Goal: Find specific page/section: Find specific page/section

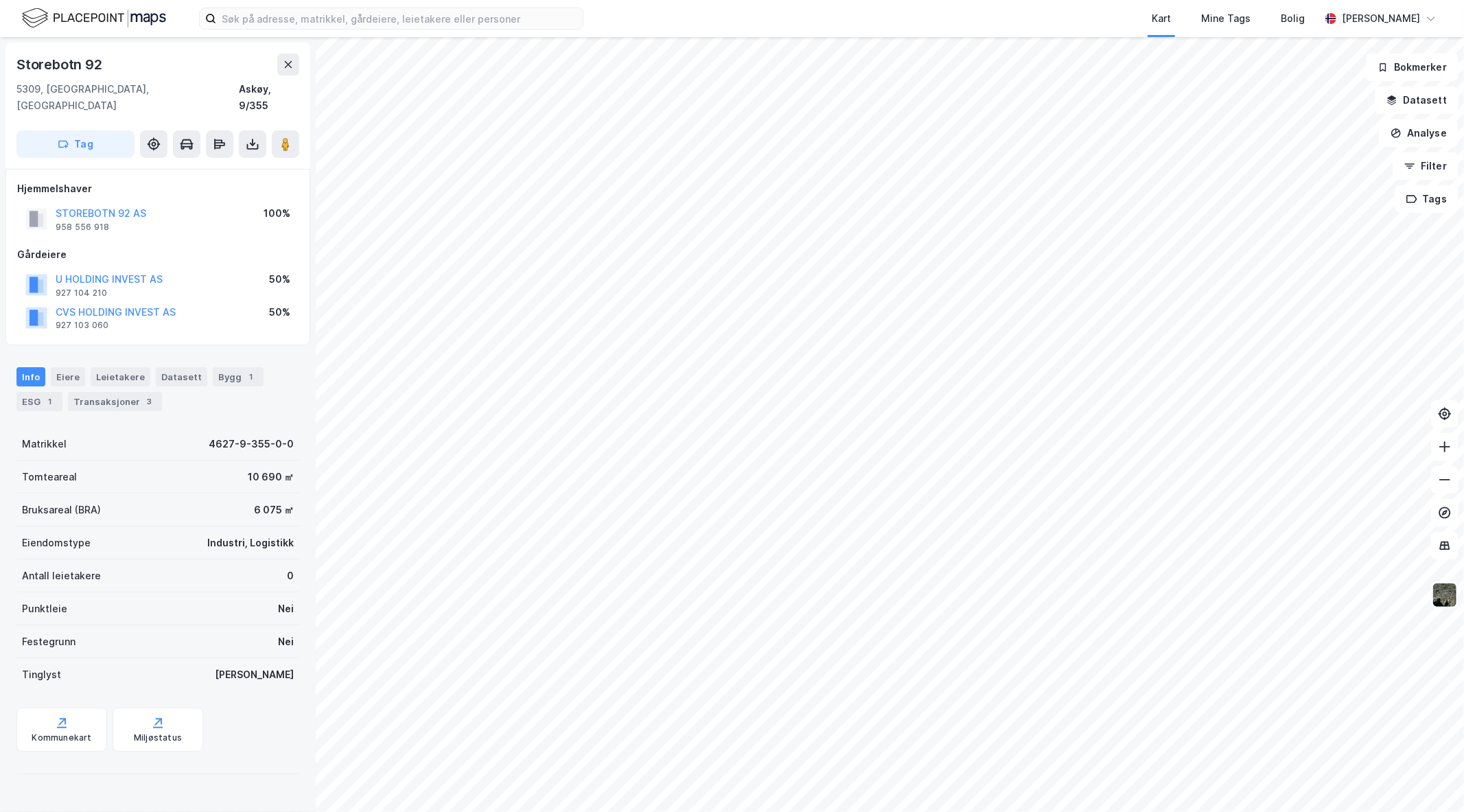
click at [1448, 603] on img at bounding box center [1445, 595] width 26 height 26
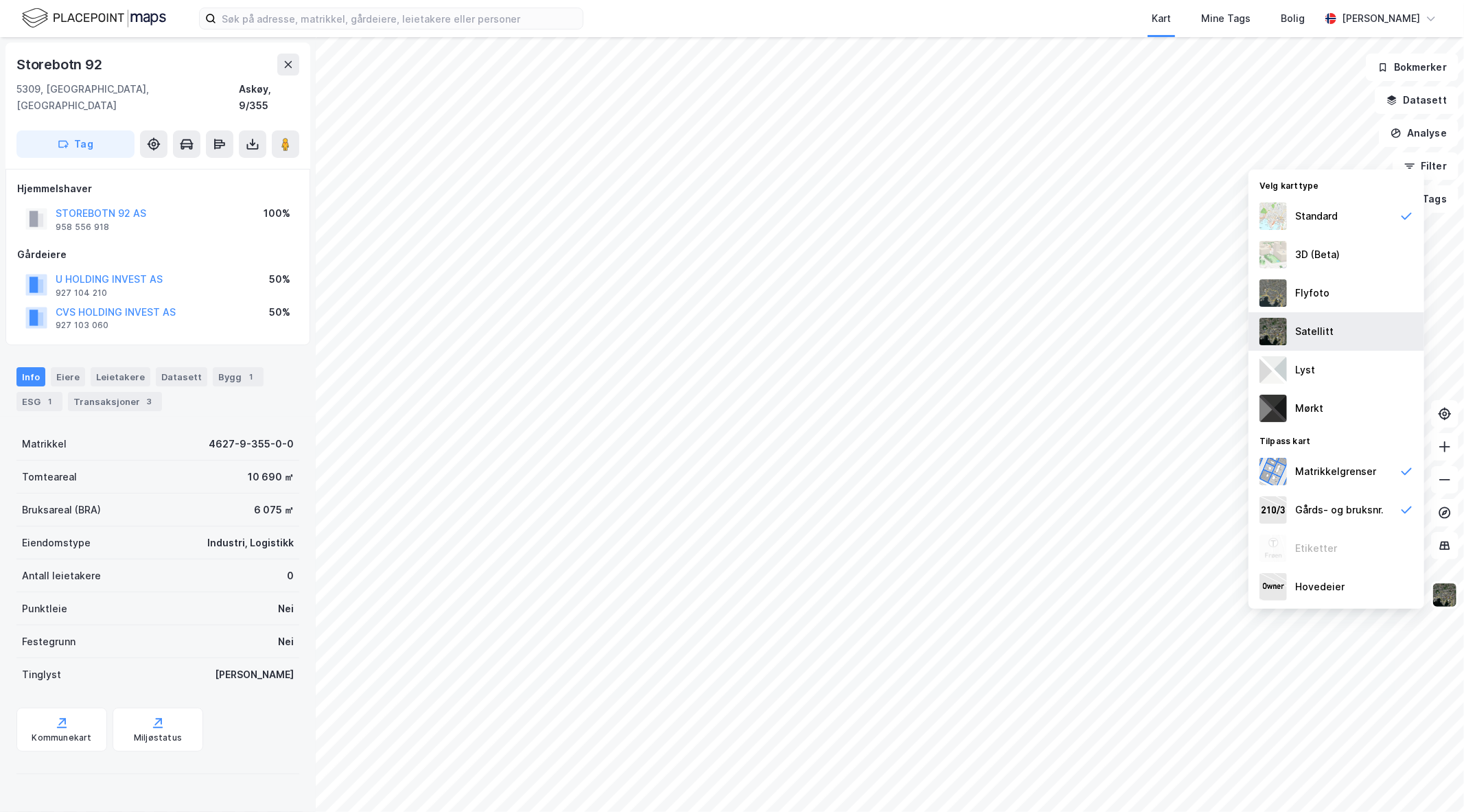
click at [1288, 331] on div "Satellitt" at bounding box center [1337, 331] width 176 height 39
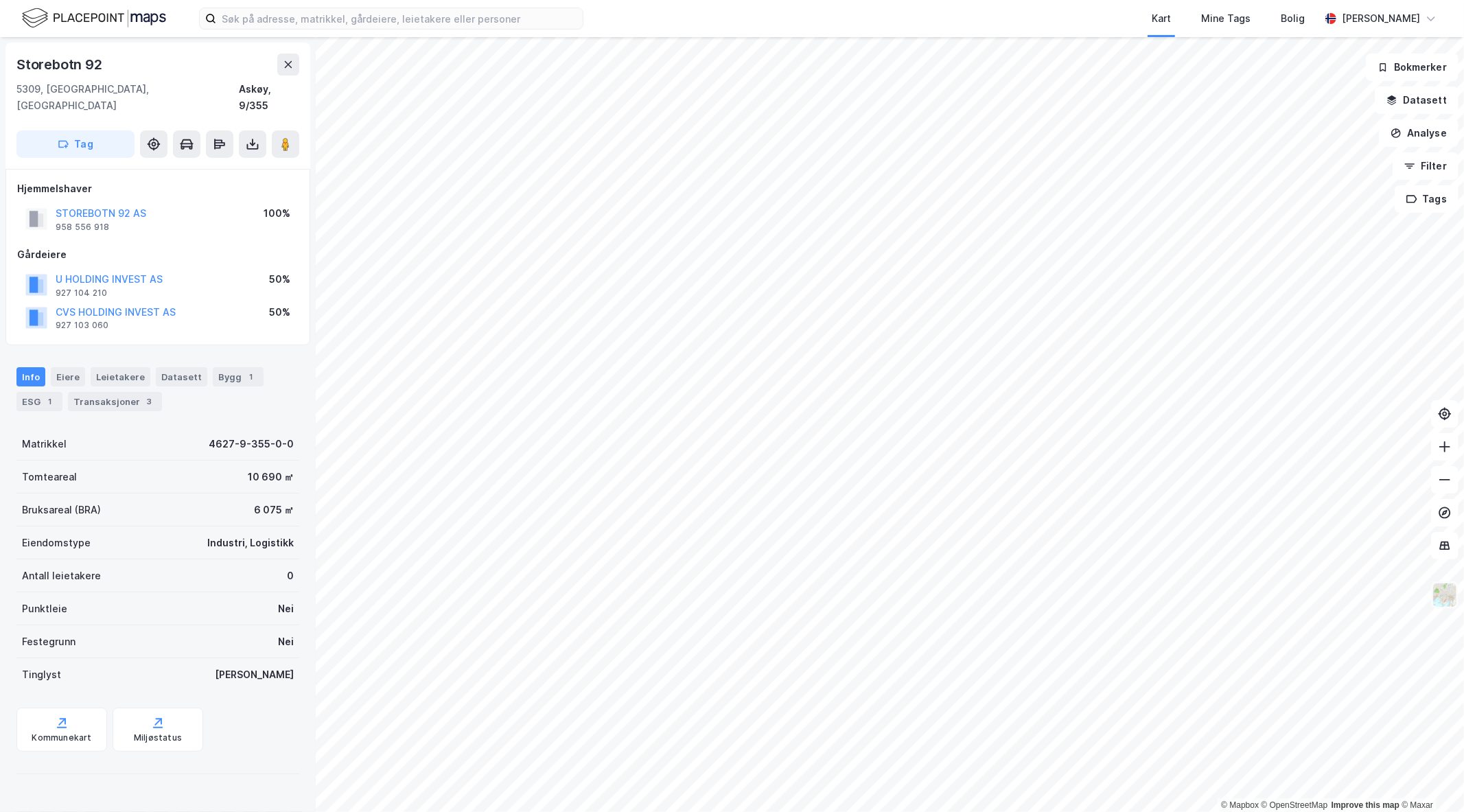
click at [1443, 600] on img at bounding box center [1445, 595] width 26 height 26
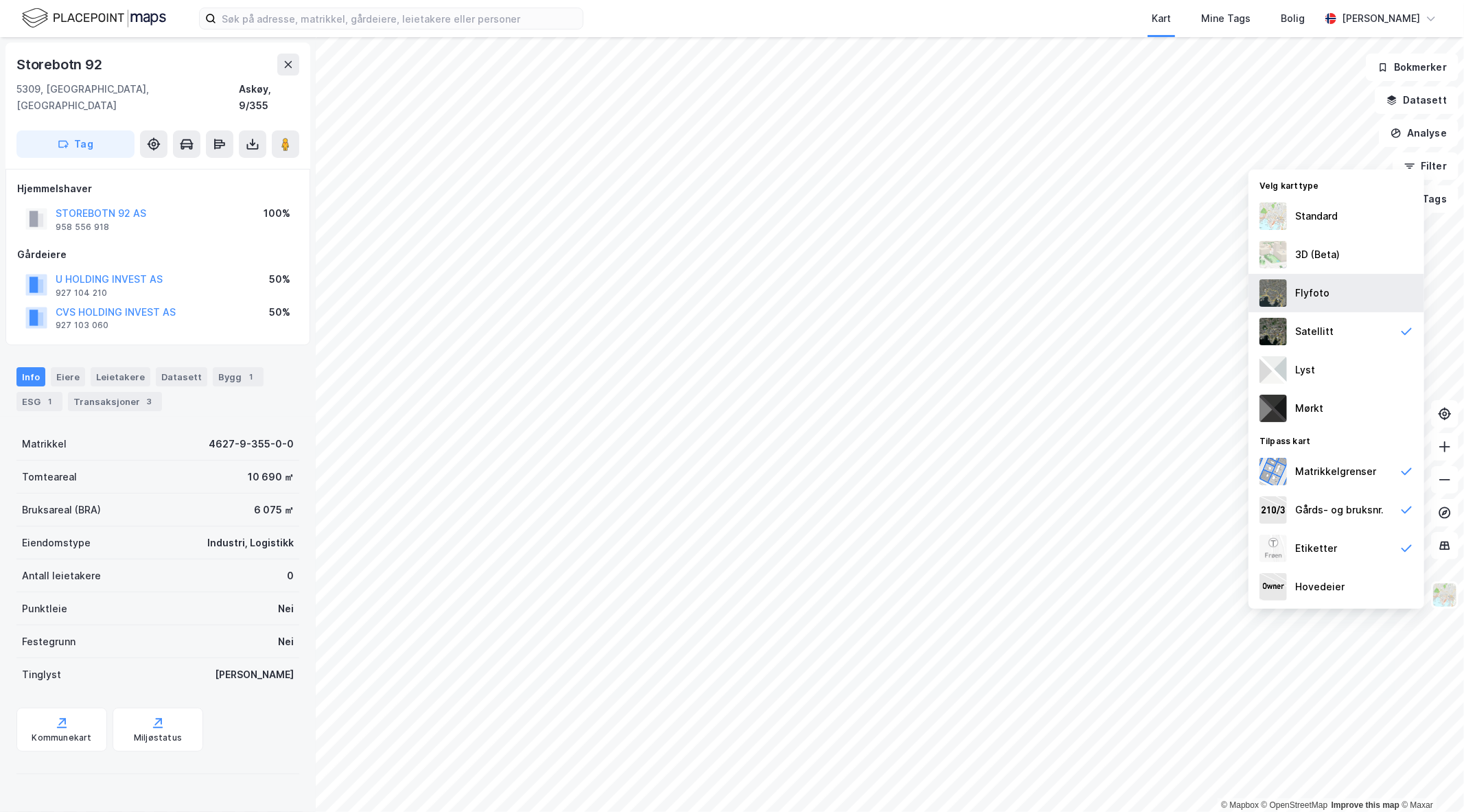
click at [1321, 299] on div "Flyfoto" at bounding box center [1313, 293] width 34 height 16
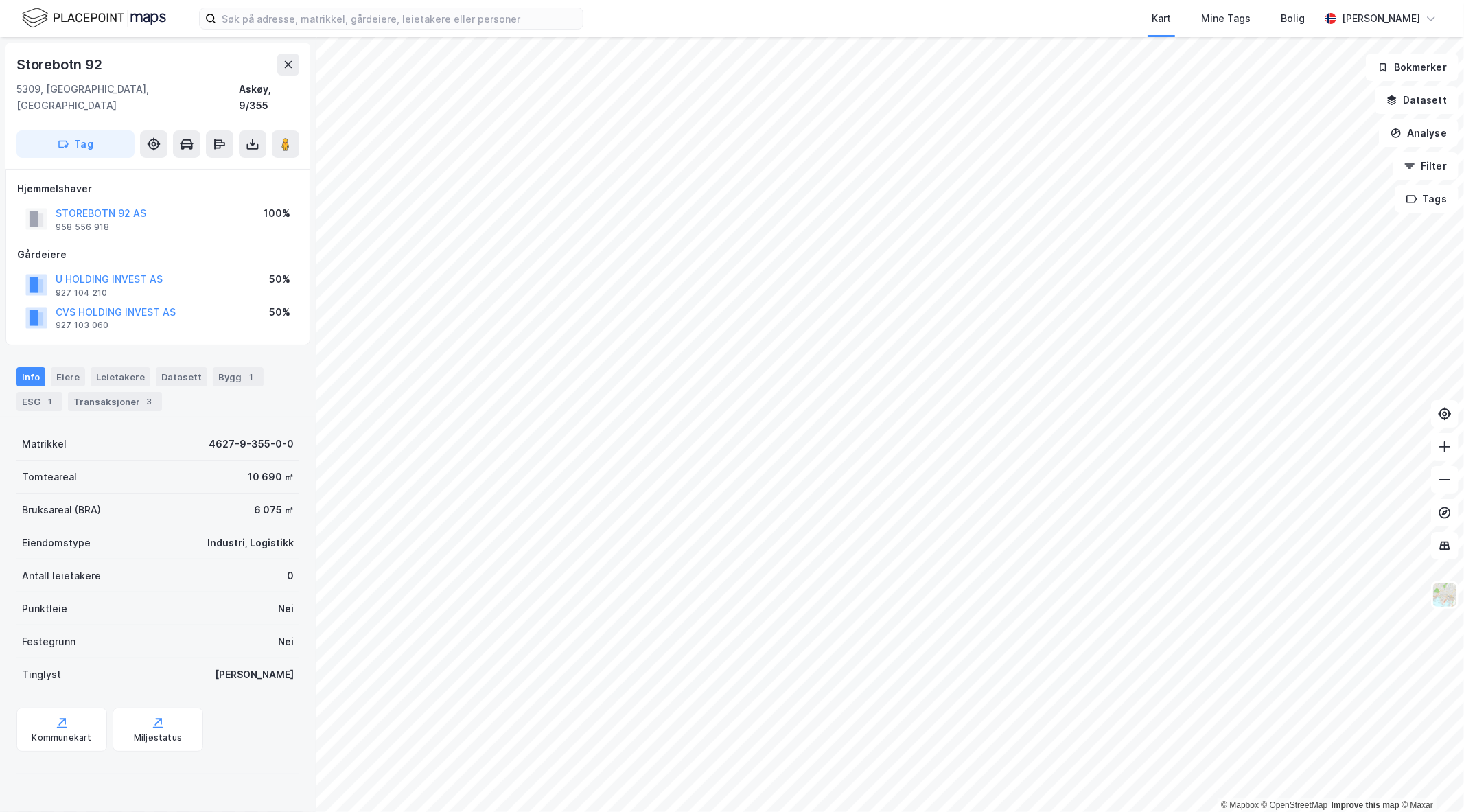
click at [306, 217] on div "© Mapbox © OpenStreetMap Improve this map © Maxar Storebotn 92 [GEOGRAPHIC_DATA…" at bounding box center [732, 424] width 1464 height 775
click at [841, 0] on html "Kart Mine Tags Bolig [PERSON_NAME] © Mapbox © OpenStreetMap Improve this map © …" at bounding box center [732, 406] width 1464 height 812
